Goal: Task Accomplishment & Management: Manage account settings

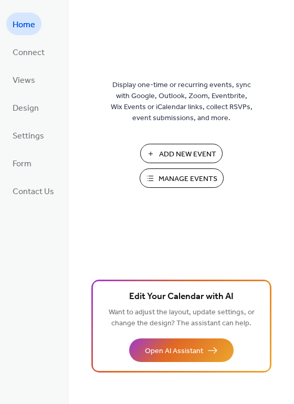
click at [172, 177] on span "Manage Events" at bounding box center [188, 179] width 59 height 11
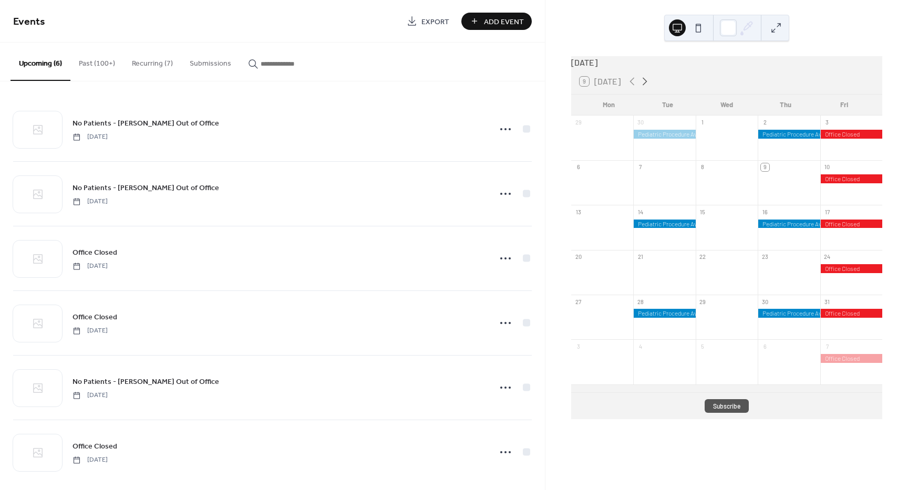
click at [640, 87] on icon at bounding box center [644, 81] width 13 height 13
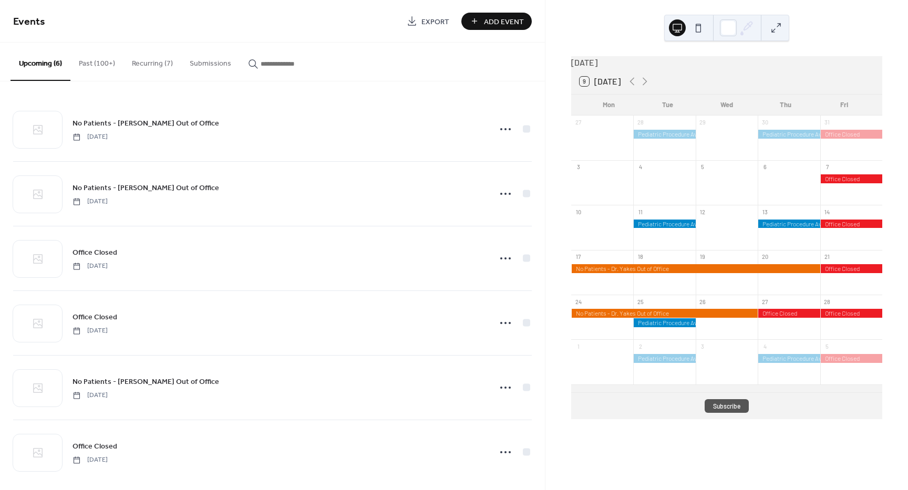
click at [685, 327] on div at bounding box center [664, 322] width 62 height 9
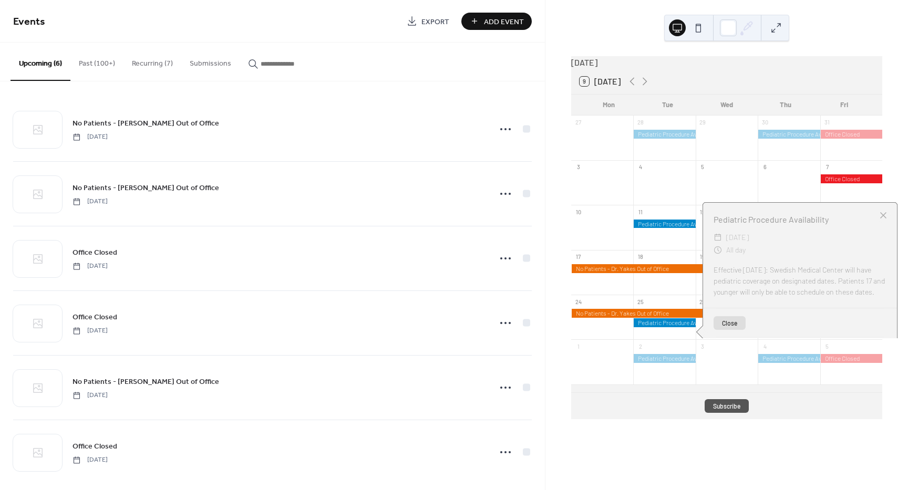
click at [741, 328] on button "Close" at bounding box center [729, 323] width 32 height 14
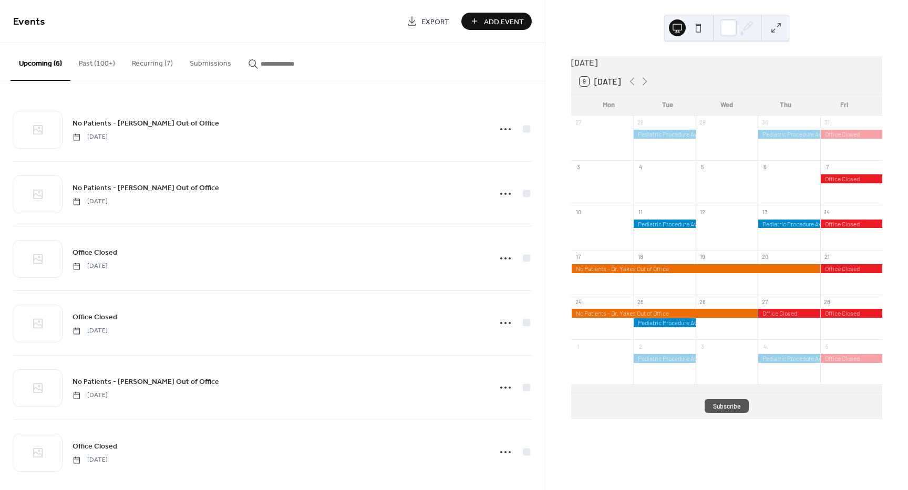
click at [160, 63] on button "Recurring (7)" at bounding box center [152, 61] width 58 height 37
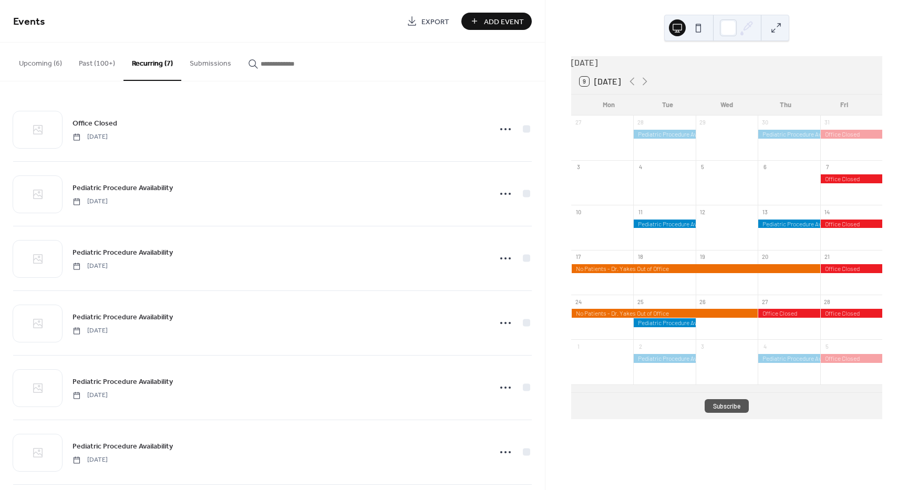
click at [89, 63] on button "Past (100+)" at bounding box center [96, 61] width 53 height 37
click at [68, 62] on button "Upcoming (6)" at bounding box center [41, 61] width 60 height 37
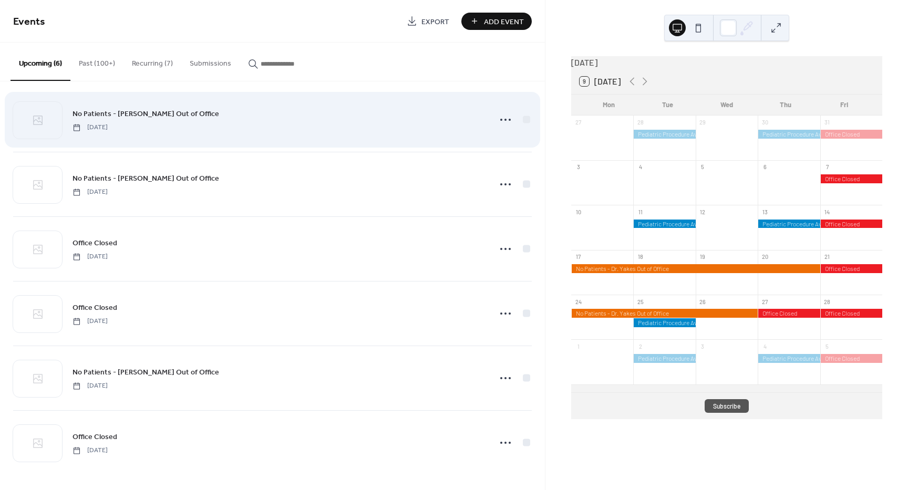
scroll to position [10, 0]
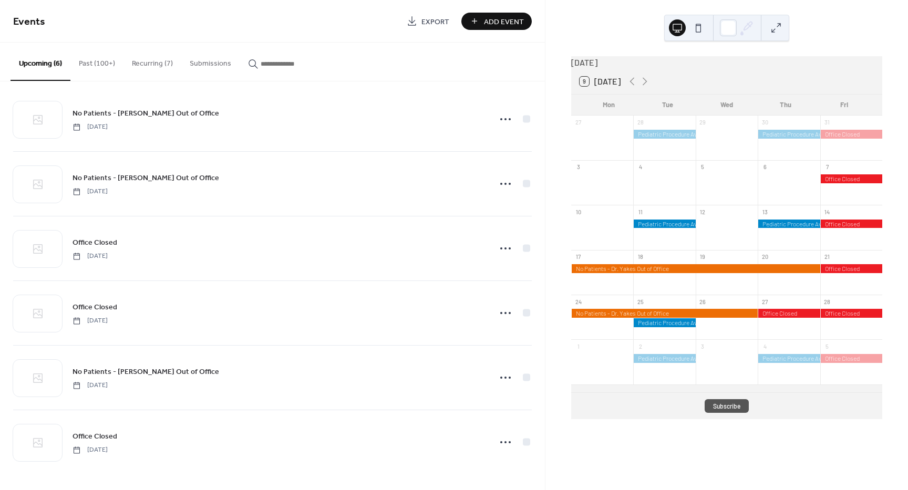
click at [686, 327] on div at bounding box center [664, 322] width 62 height 9
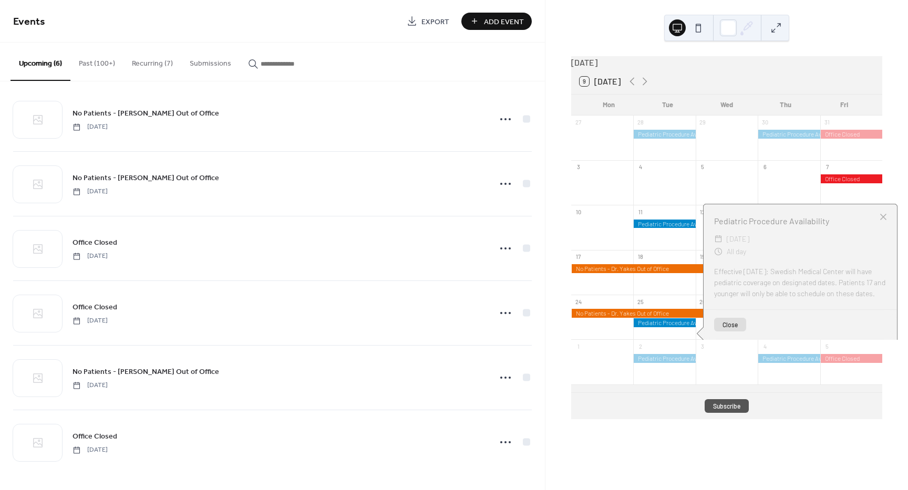
click at [734, 324] on button "Close" at bounding box center [730, 325] width 32 height 14
click at [734, 333] on div at bounding box center [726, 322] width 62 height 27
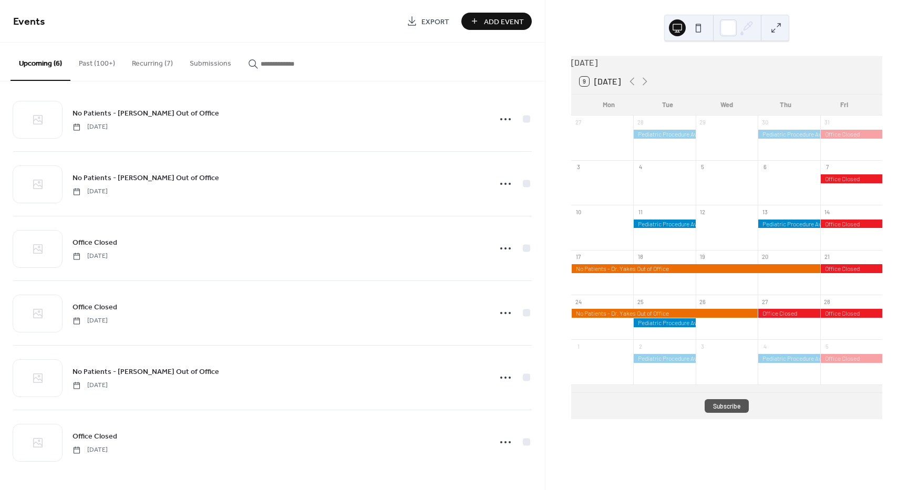
click at [705, 318] on div at bounding box center [664, 313] width 186 height 9
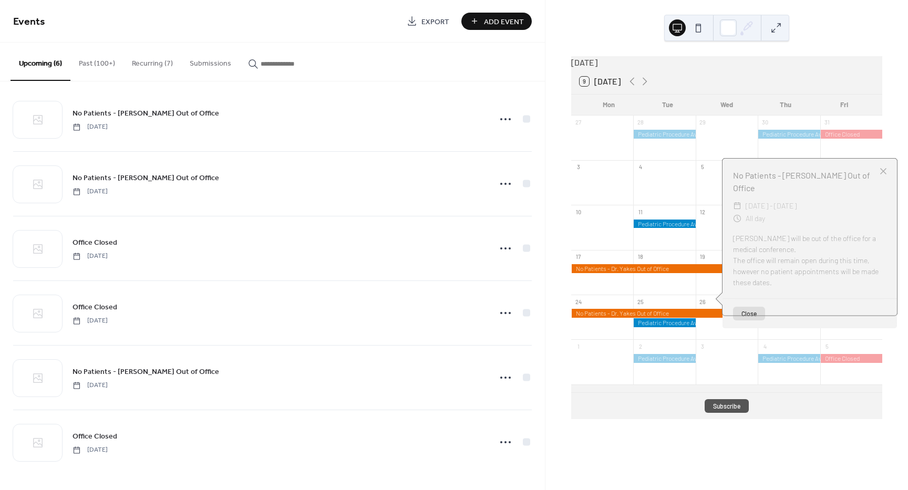
click at [744, 317] on button "Close" at bounding box center [749, 314] width 32 height 14
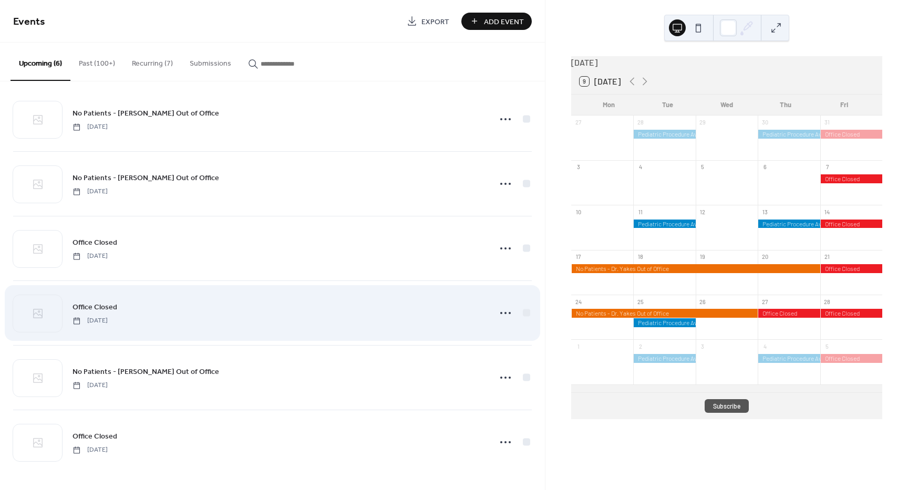
scroll to position [0, 0]
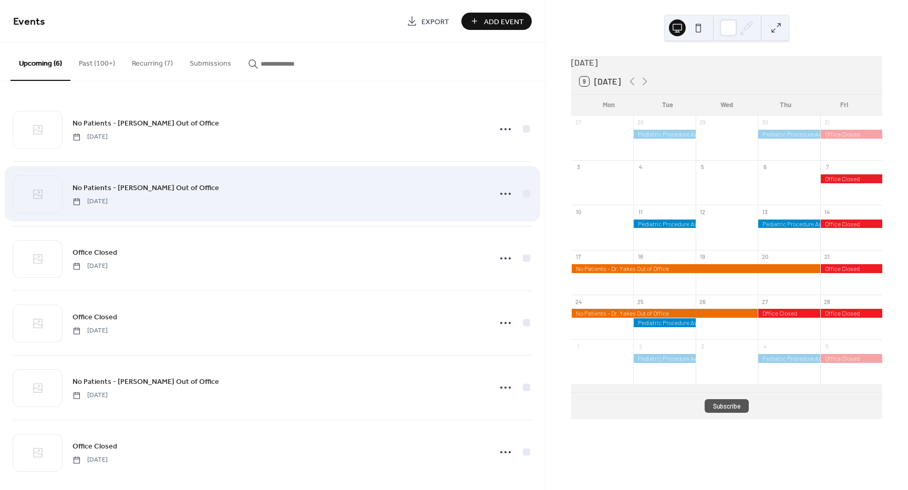
click at [250, 209] on div "No Patients - [PERSON_NAME] Out of Office [DATE]" at bounding box center [272, 194] width 518 height 64
click at [497, 192] on icon at bounding box center [505, 193] width 17 height 17
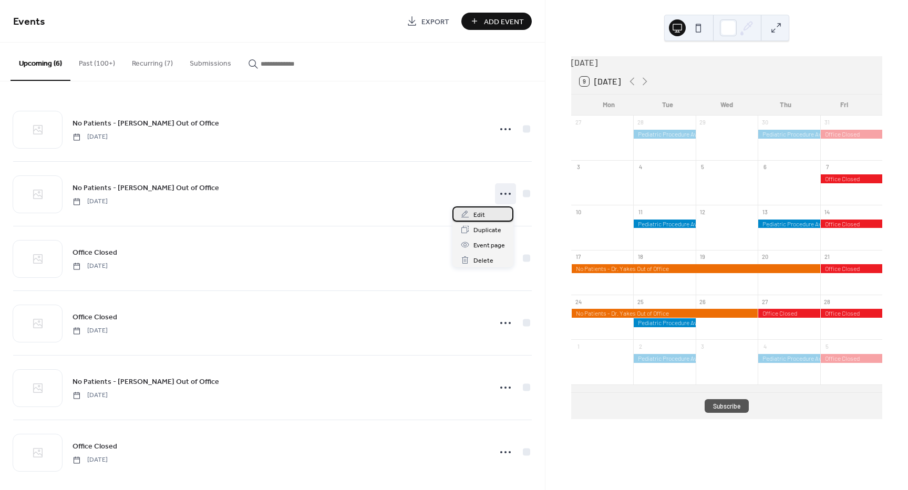
click at [485, 218] on div "Edit" at bounding box center [482, 213] width 61 height 15
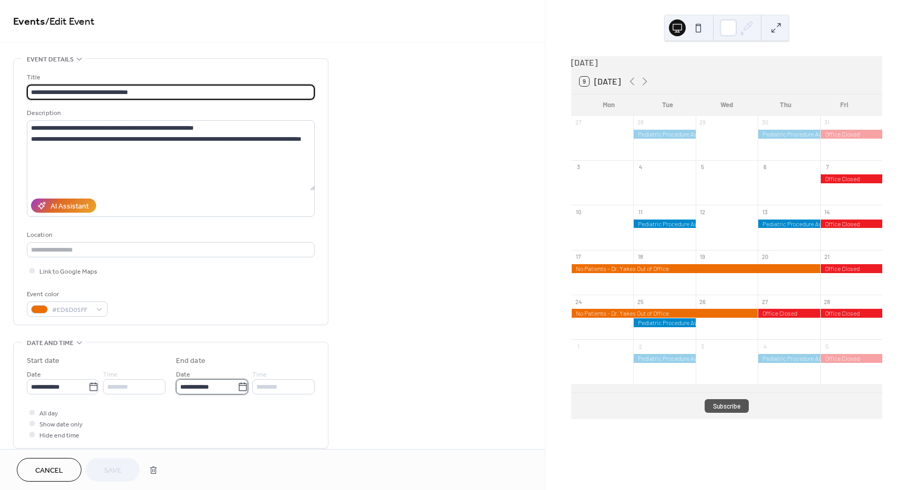
click at [230, 383] on input "**********" at bounding box center [206, 386] width 61 height 15
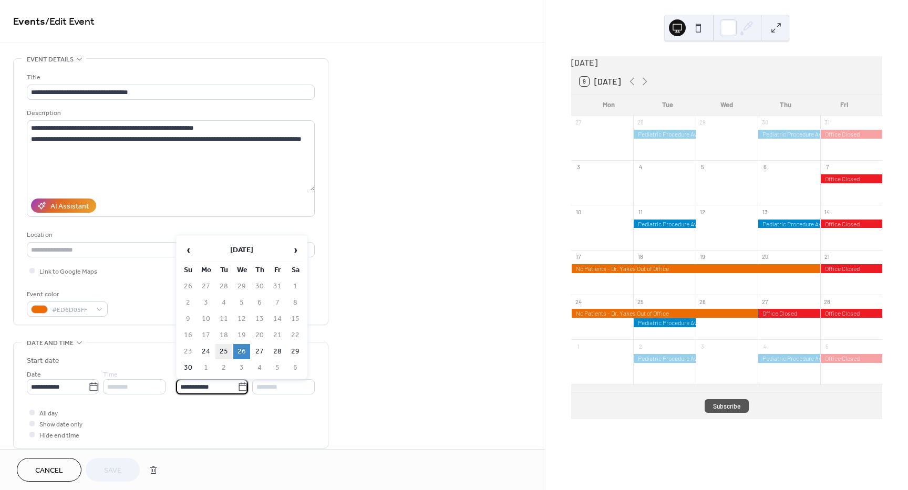
click at [224, 348] on td "25" at bounding box center [223, 351] width 17 height 15
type input "**********"
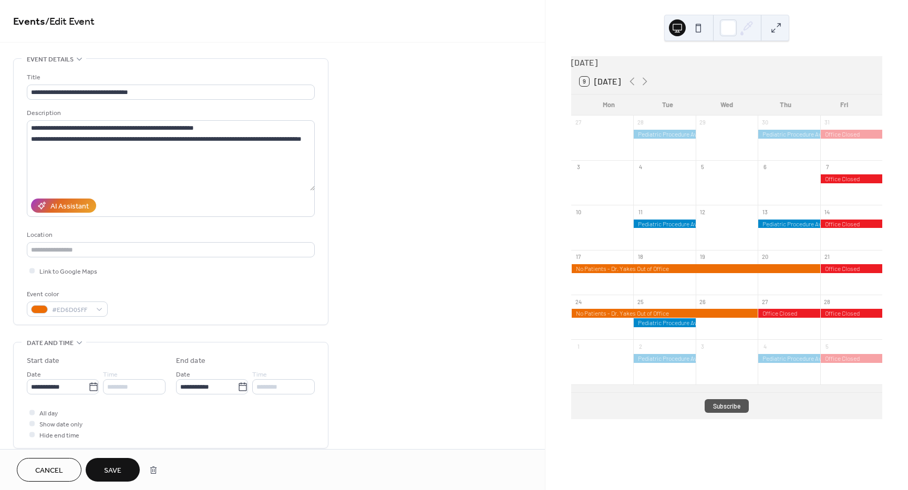
click at [103, 471] on button "Save" at bounding box center [113, 470] width 54 height 24
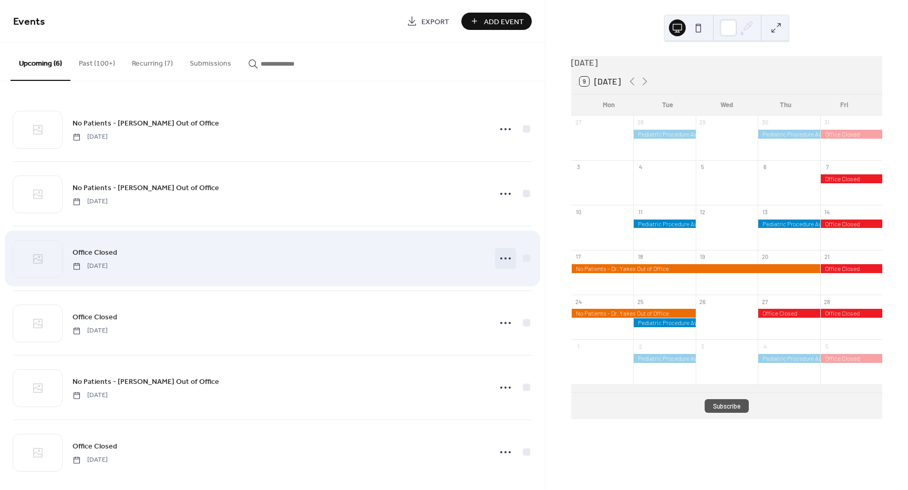
click at [506, 260] on icon at bounding box center [505, 258] width 17 height 17
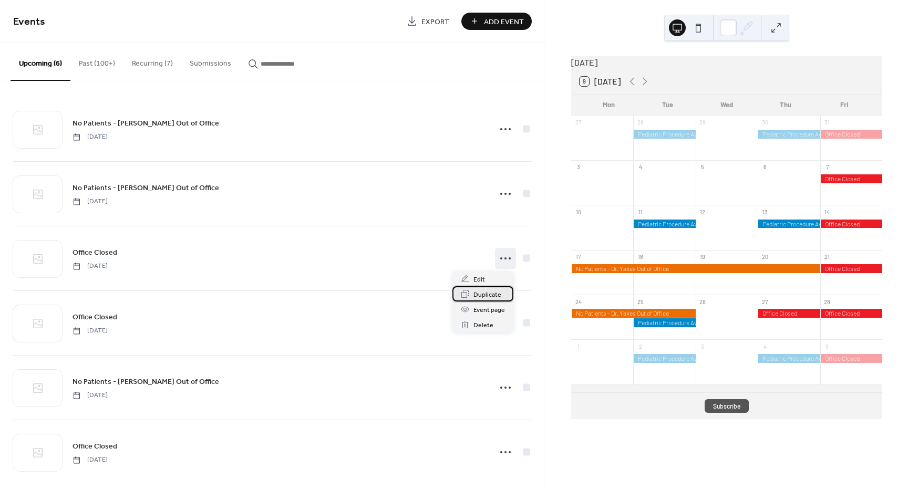
click at [490, 294] on span "Duplicate" at bounding box center [487, 294] width 28 height 11
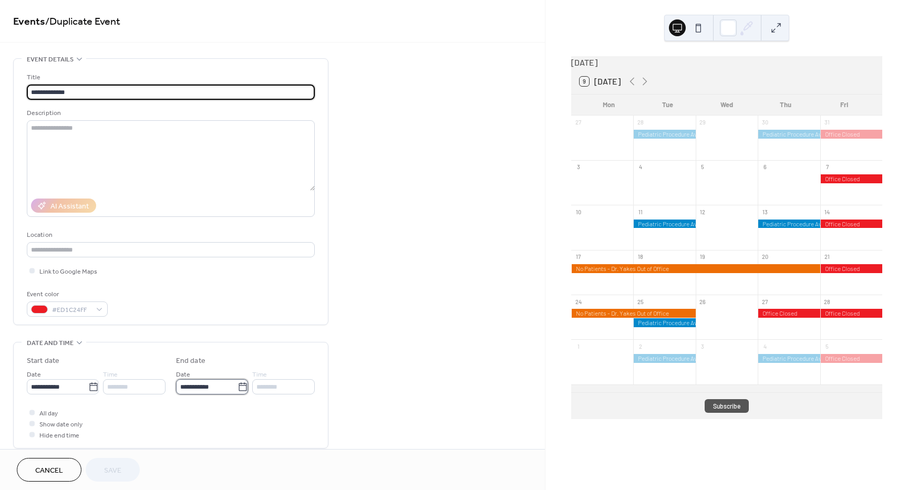
click at [201, 388] on input "**********" at bounding box center [206, 386] width 61 height 15
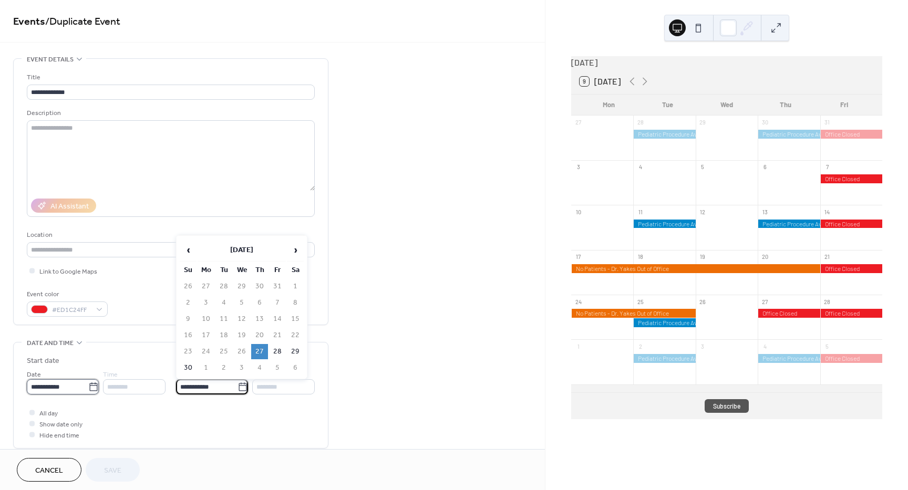
click at [39, 383] on input "**********" at bounding box center [57, 386] width 61 height 15
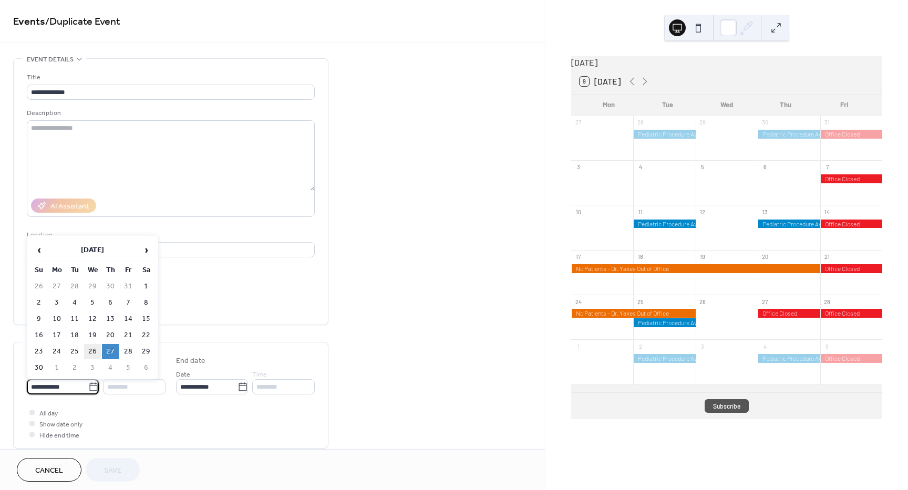
click at [91, 348] on td "26" at bounding box center [92, 351] width 17 height 15
type input "**********"
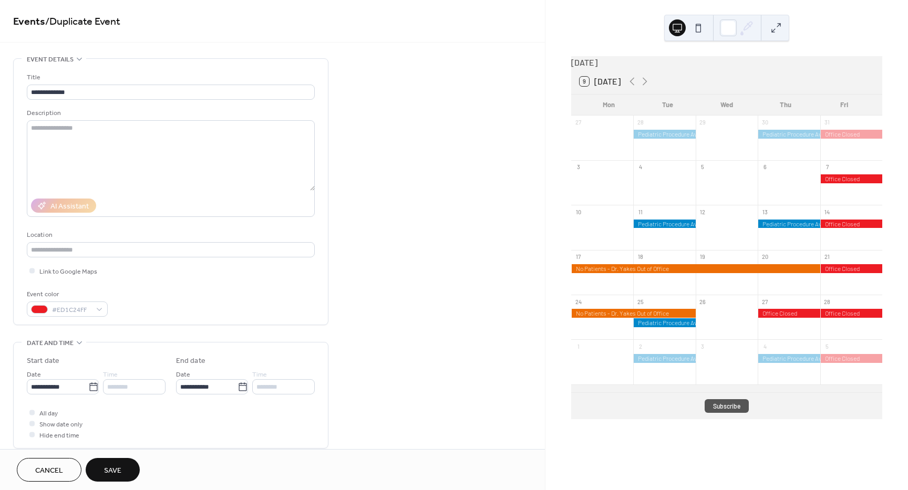
click at [119, 470] on span "Save" at bounding box center [112, 470] width 17 height 11
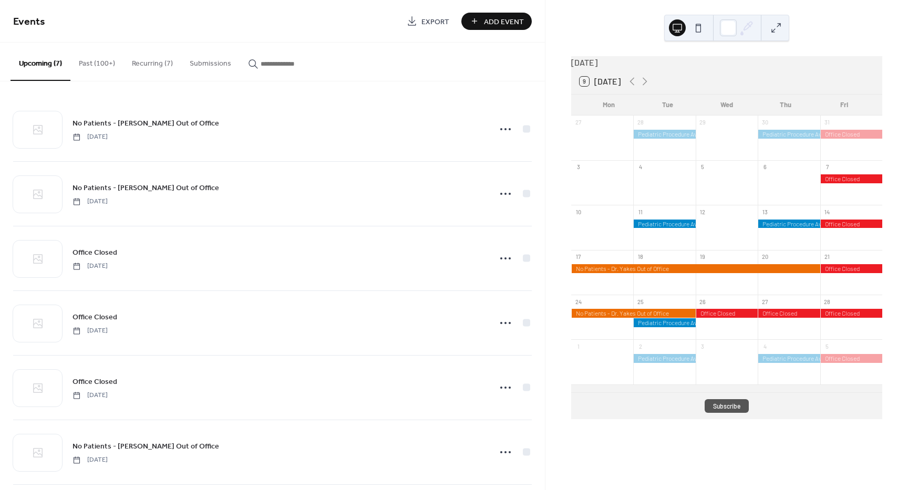
click at [151, 64] on button "Recurring (7)" at bounding box center [152, 61] width 58 height 37
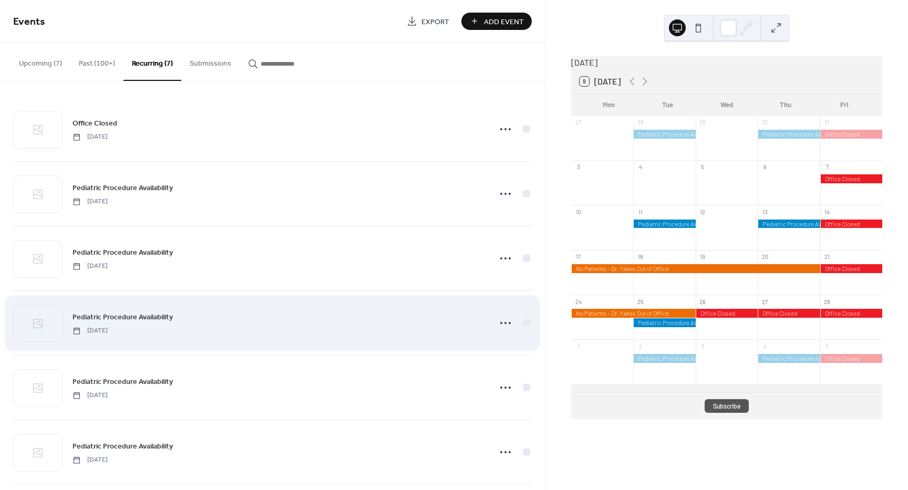
click at [108, 334] on span "[DATE]" at bounding box center [89, 330] width 35 height 9
click at [169, 318] on span "Pediatric Procedure Availability" at bounding box center [122, 317] width 100 height 11
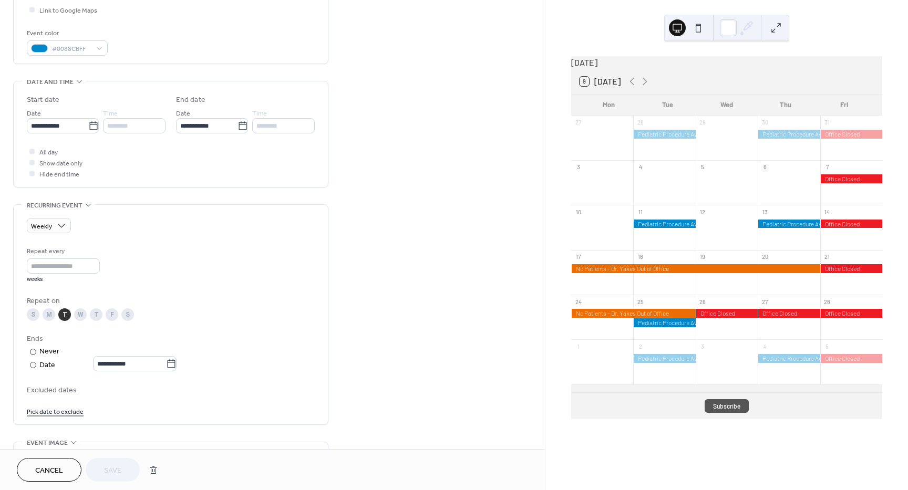
scroll to position [263, 0]
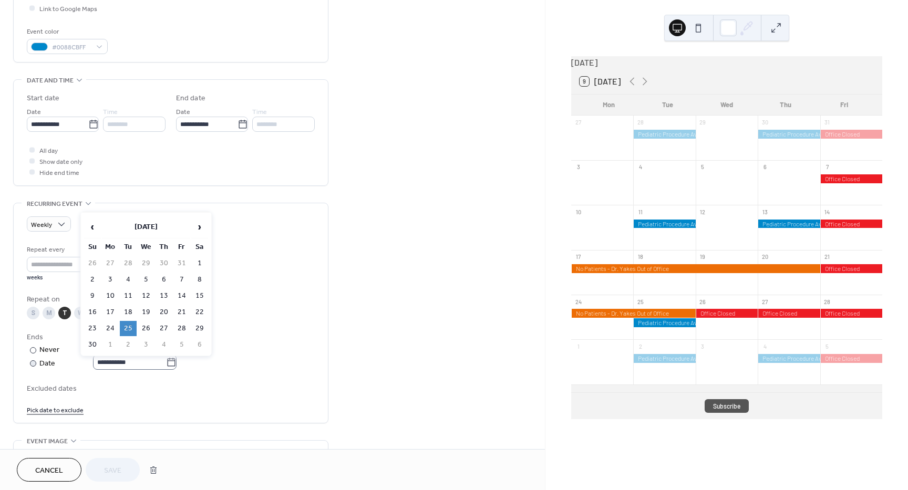
click at [176, 364] on icon at bounding box center [171, 362] width 11 height 11
click at [166, 364] on input "**********" at bounding box center [129, 362] width 73 height 15
click at [127, 297] on td "11" at bounding box center [128, 295] width 17 height 15
type input "**********"
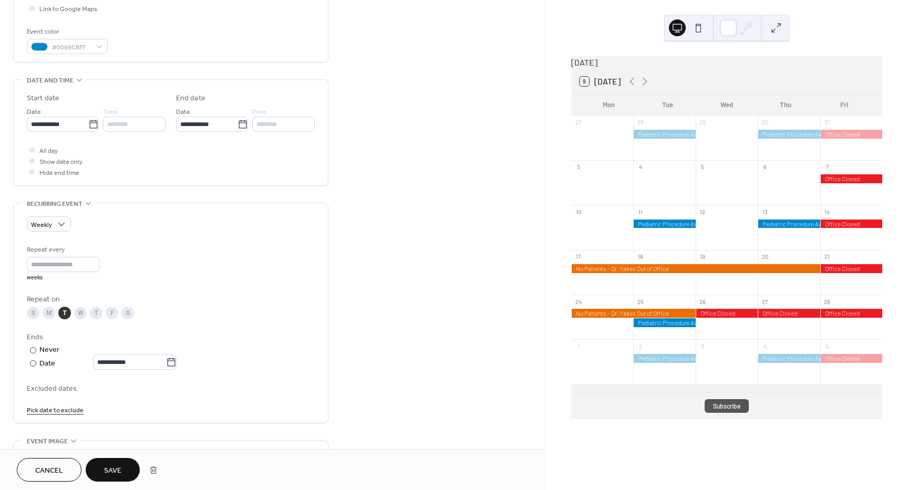
click at [113, 467] on span "Save" at bounding box center [112, 470] width 17 height 11
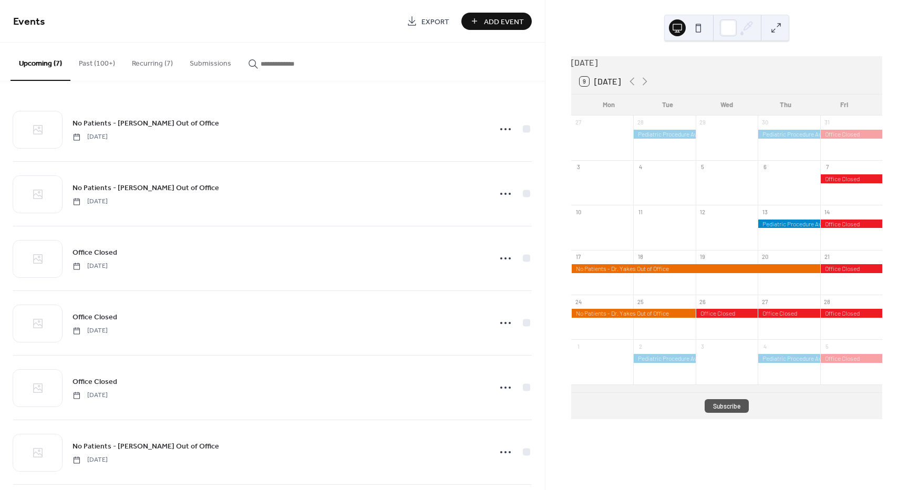
click at [149, 60] on button "Recurring (7)" at bounding box center [152, 61] width 58 height 37
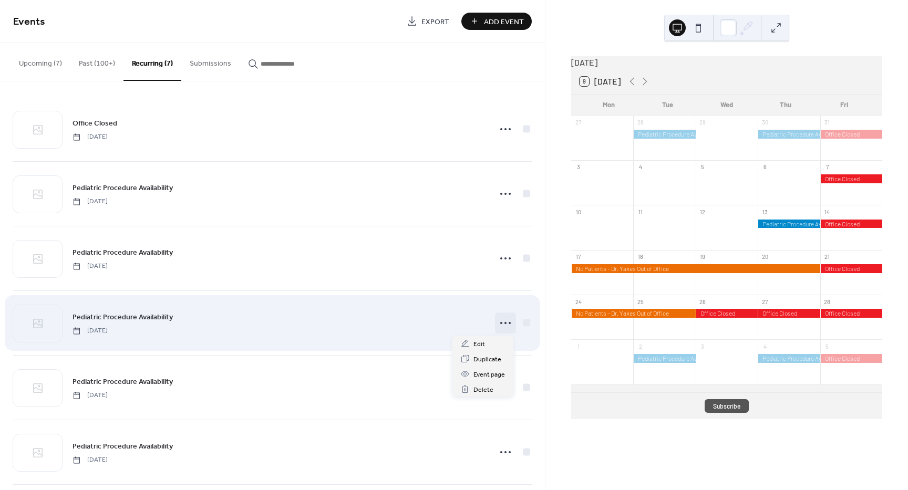
click at [504, 323] on icon at bounding box center [505, 323] width 17 height 17
click at [321, 319] on div "Pediatric Procedure Availability [DATE]" at bounding box center [277, 323] width 411 height 24
click at [155, 317] on span "Pediatric Procedure Availability" at bounding box center [122, 317] width 100 height 11
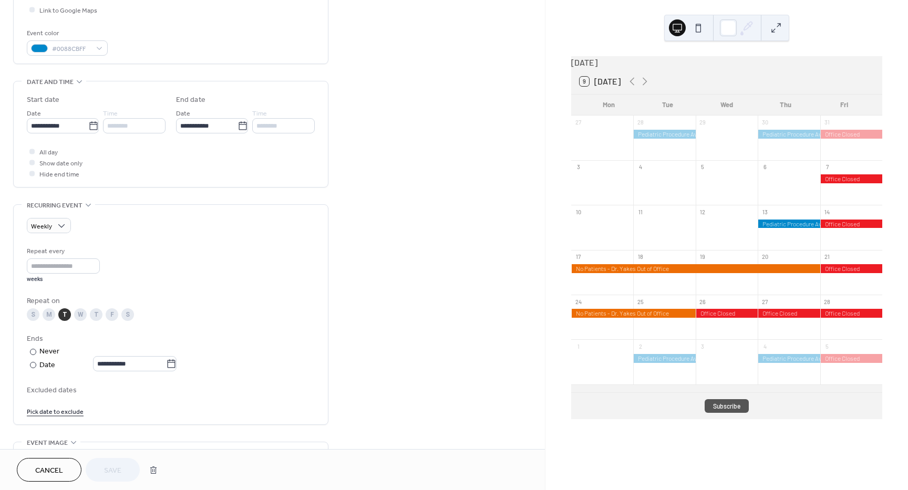
scroll to position [263, 0]
click at [176, 363] on icon at bounding box center [171, 362] width 11 height 11
click at [166, 363] on input "**********" at bounding box center [129, 362] width 73 height 15
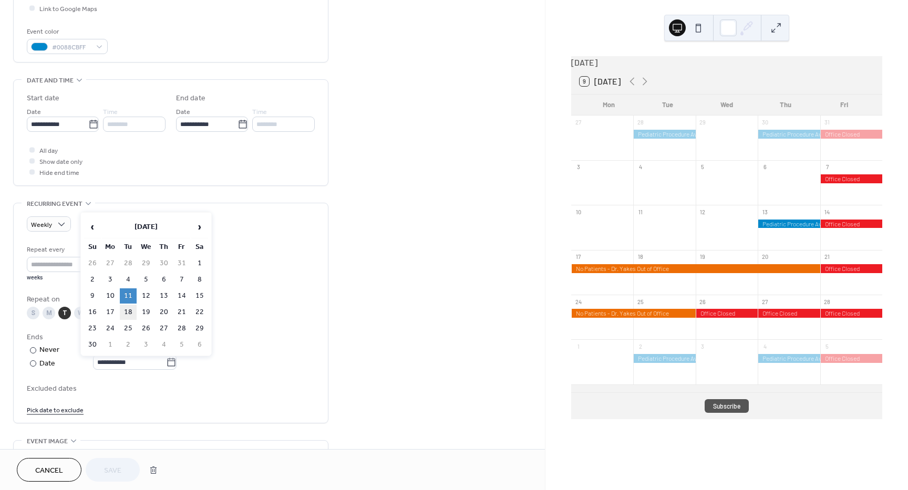
click at [127, 311] on td "18" at bounding box center [128, 312] width 17 height 15
type input "**********"
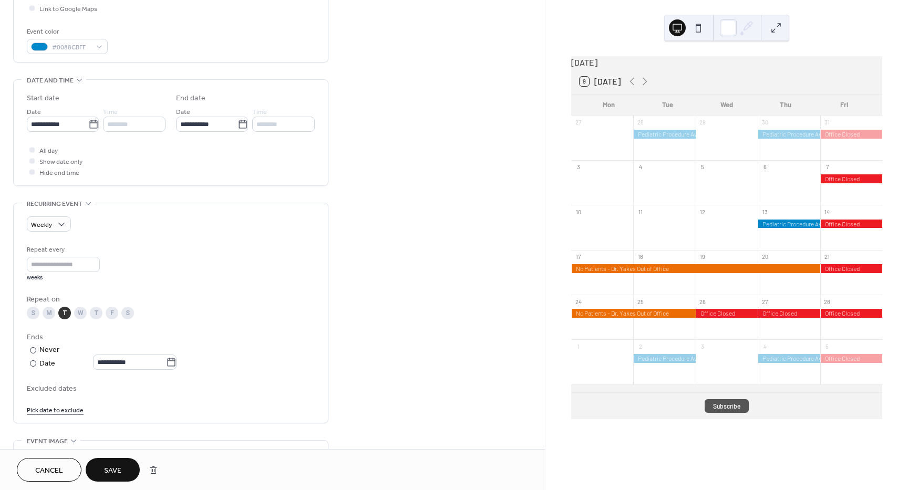
click at [111, 465] on span "Save" at bounding box center [112, 470] width 17 height 11
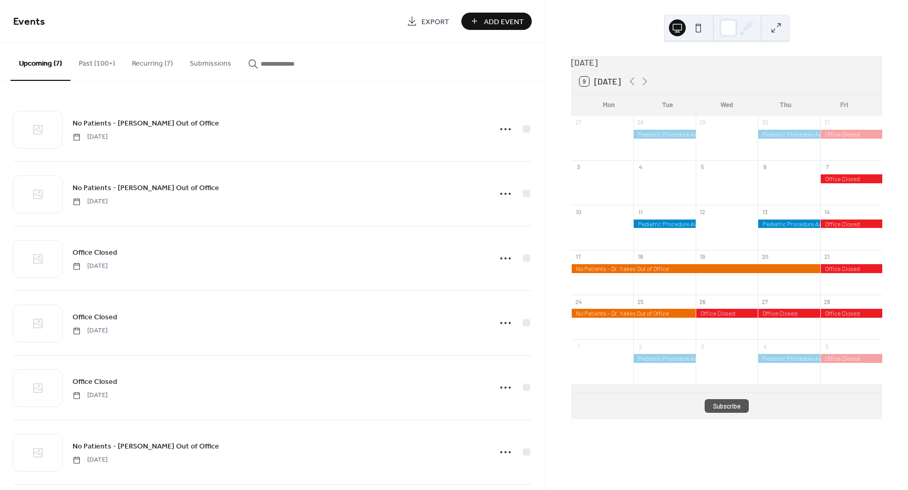
click at [681, 94] on div "9 [DATE]" at bounding box center [726, 81] width 311 height 25
click at [634, 88] on icon at bounding box center [632, 81] width 13 height 13
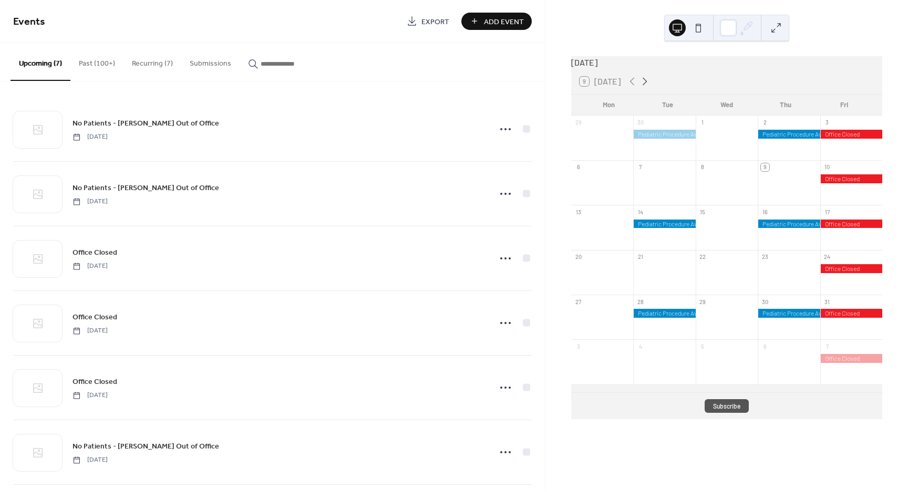
click at [639, 88] on icon at bounding box center [644, 81] width 13 height 13
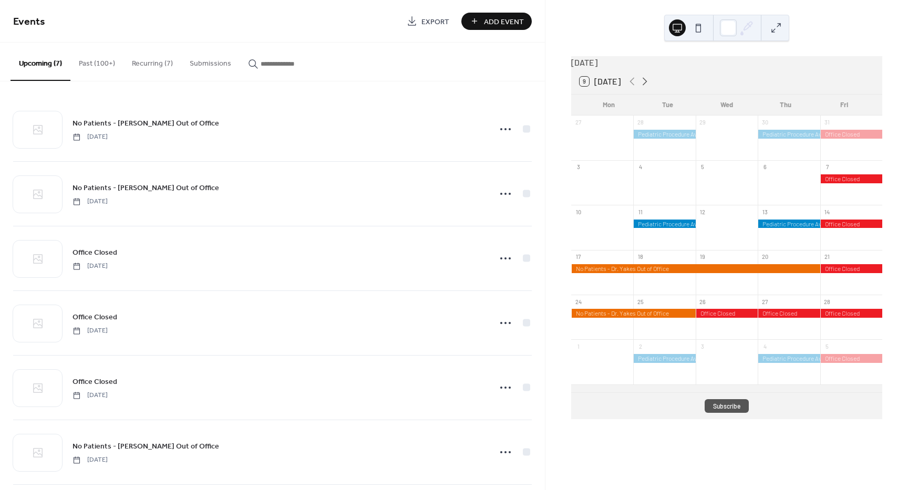
click at [639, 88] on icon at bounding box center [644, 81] width 13 height 13
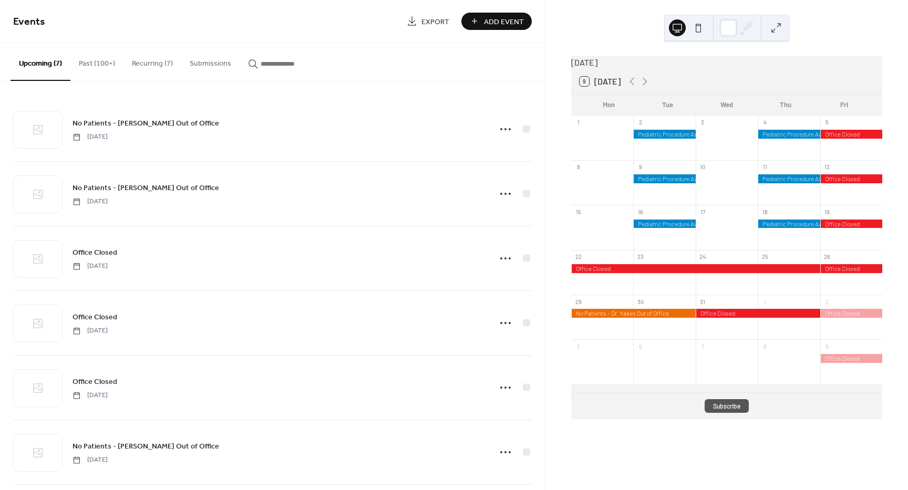
drag, startPoint x: 639, startPoint y: 88, endPoint x: 669, endPoint y: 71, distance: 34.6
click at [669, 69] on div "[DATE]" at bounding box center [726, 62] width 311 height 13
